Goal: Check status: Check status

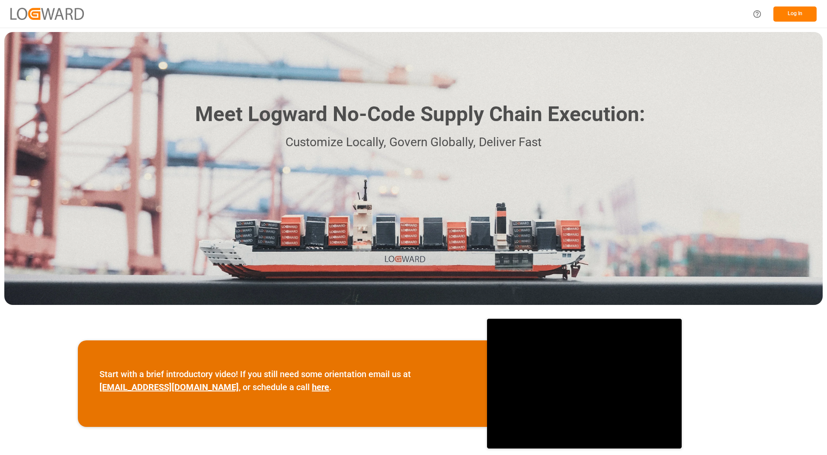
click at [799, 14] on button "Log In" at bounding box center [794, 13] width 43 height 15
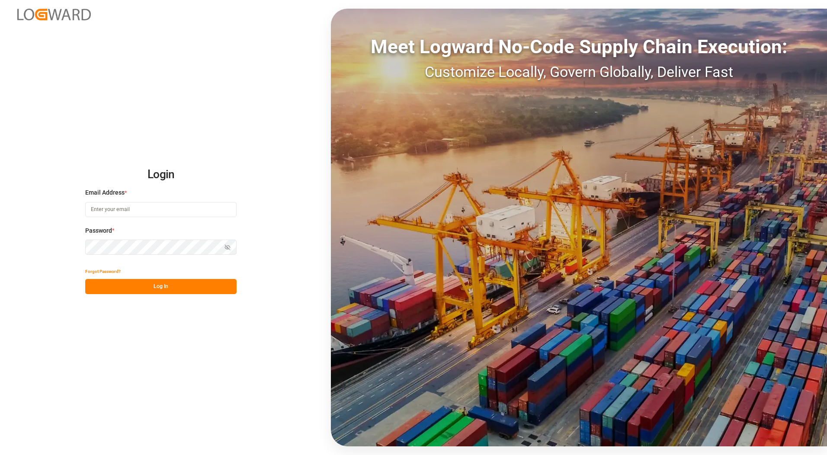
type input "[PERSON_NAME][EMAIL_ADDRESS][DOMAIN_NAME]"
click at [138, 289] on button "Log In" at bounding box center [160, 286] width 151 height 15
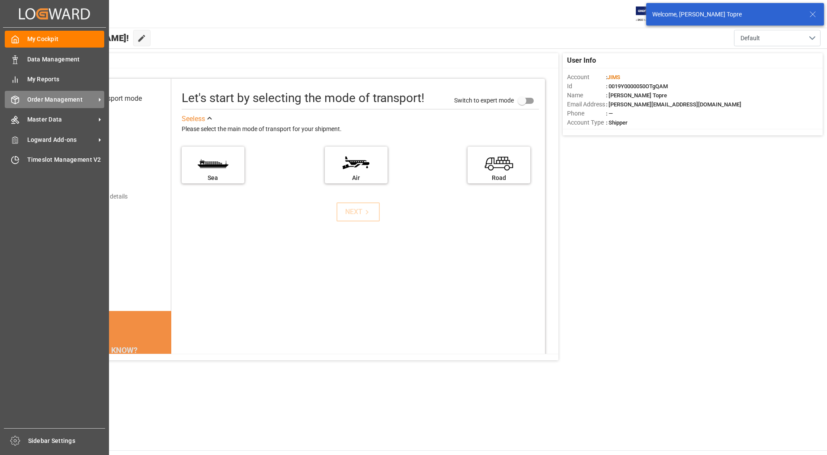
click at [45, 99] on span "Order Management" at bounding box center [61, 99] width 68 height 9
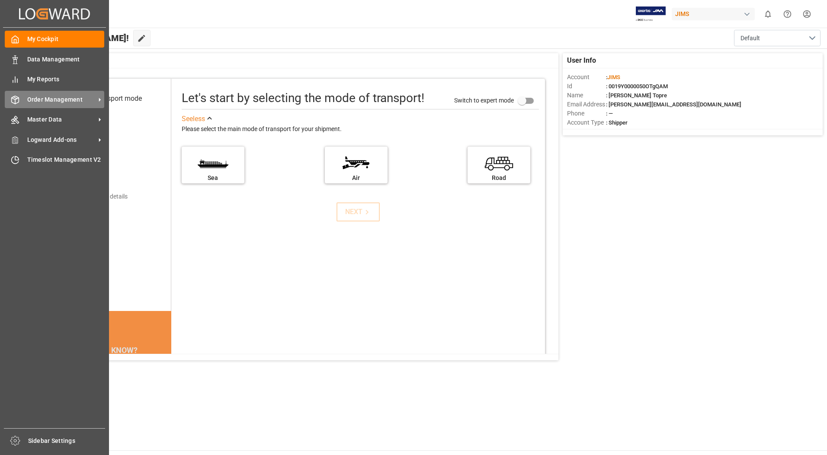
click at [25, 102] on div "Order Management Order Management" at bounding box center [54, 99] width 99 height 17
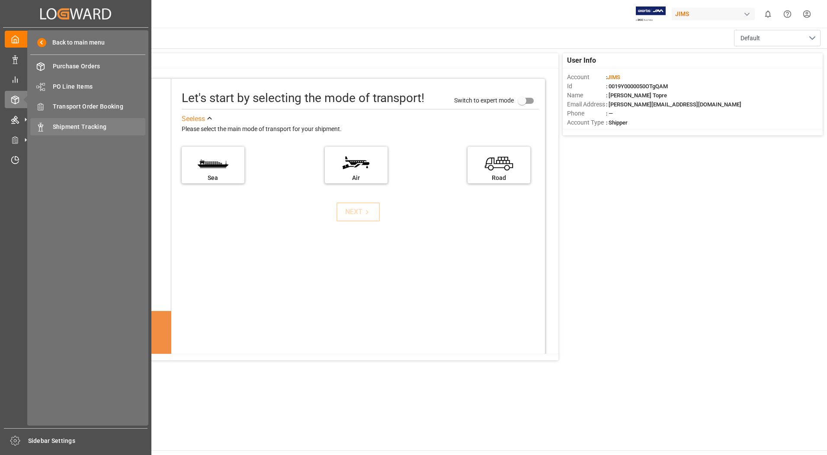
click at [94, 130] on span "Shipment Tracking" at bounding box center [99, 126] width 93 height 9
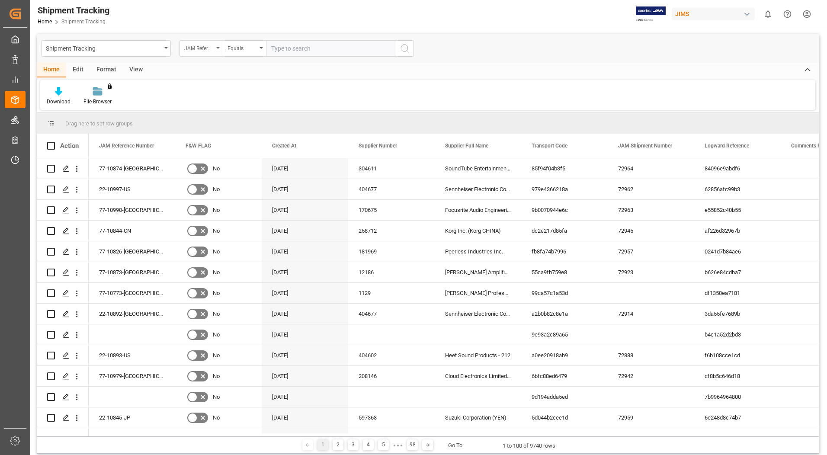
click at [199, 45] on div "JAM Reference Number" at bounding box center [198, 47] width 29 height 10
type input "suppl"
click at [234, 111] on div "Supplier Full Name" at bounding box center [244, 106] width 129 height 18
click at [295, 48] on input "text" at bounding box center [331, 48] width 130 height 16
type input "Remo"
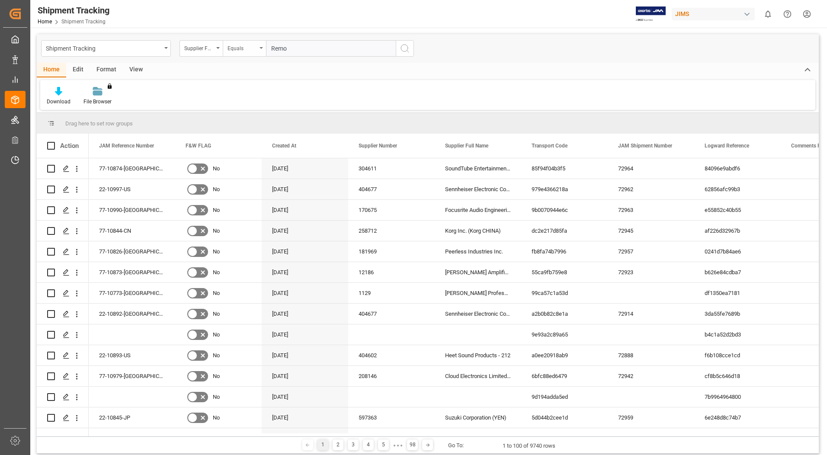
click at [259, 51] on div "Equals" at bounding box center [244, 48] width 43 height 16
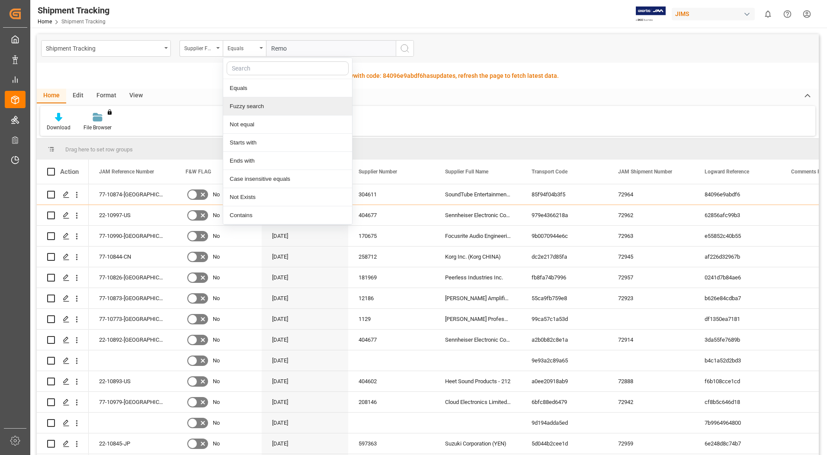
click at [264, 107] on div "Fuzzy search" at bounding box center [287, 106] width 129 height 18
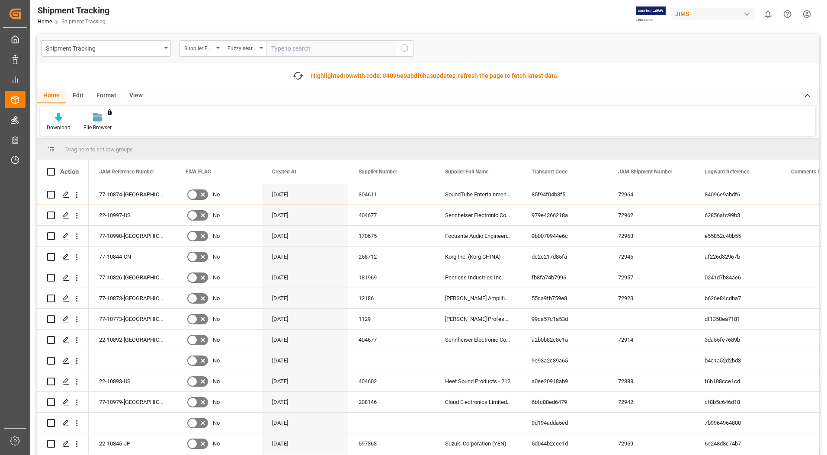
click at [343, 48] on input "text" at bounding box center [331, 48] width 130 height 16
type input "Remo"
click at [402, 50] on icon "search button" at bounding box center [405, 48] width 10 height 10
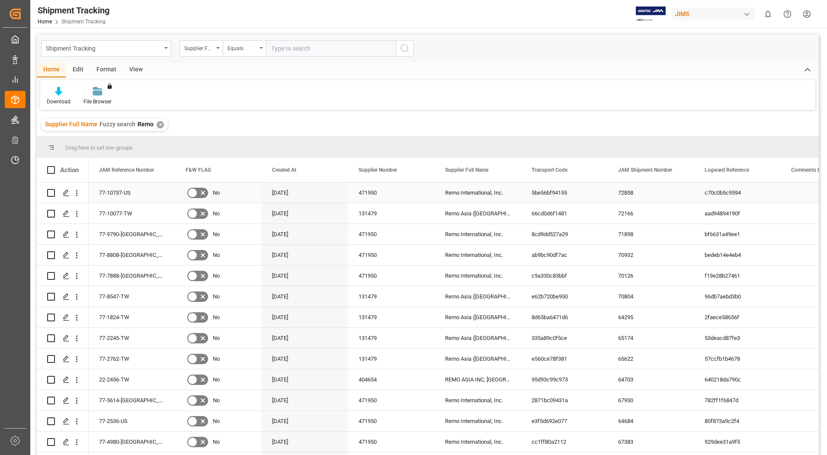
click at [384, 192] on div "471950" at bounding box center [391, 193] width 86 height 20
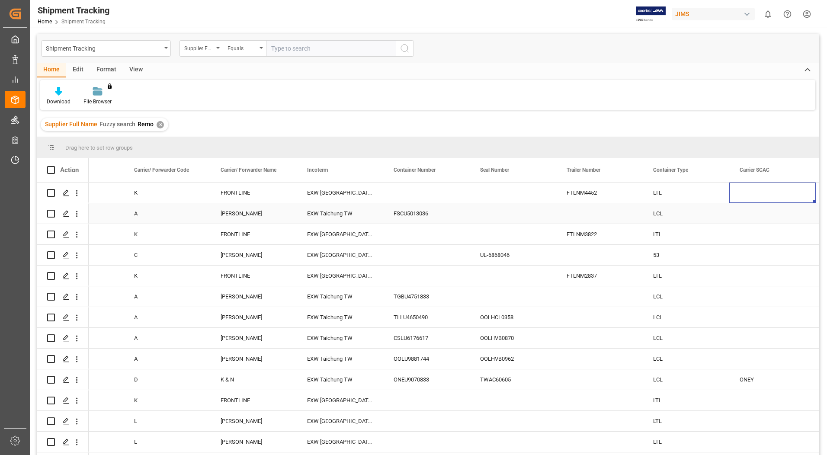
scroll to position [0, 1695]
